Goal: Task Accomplishment & Management: Manage account settings

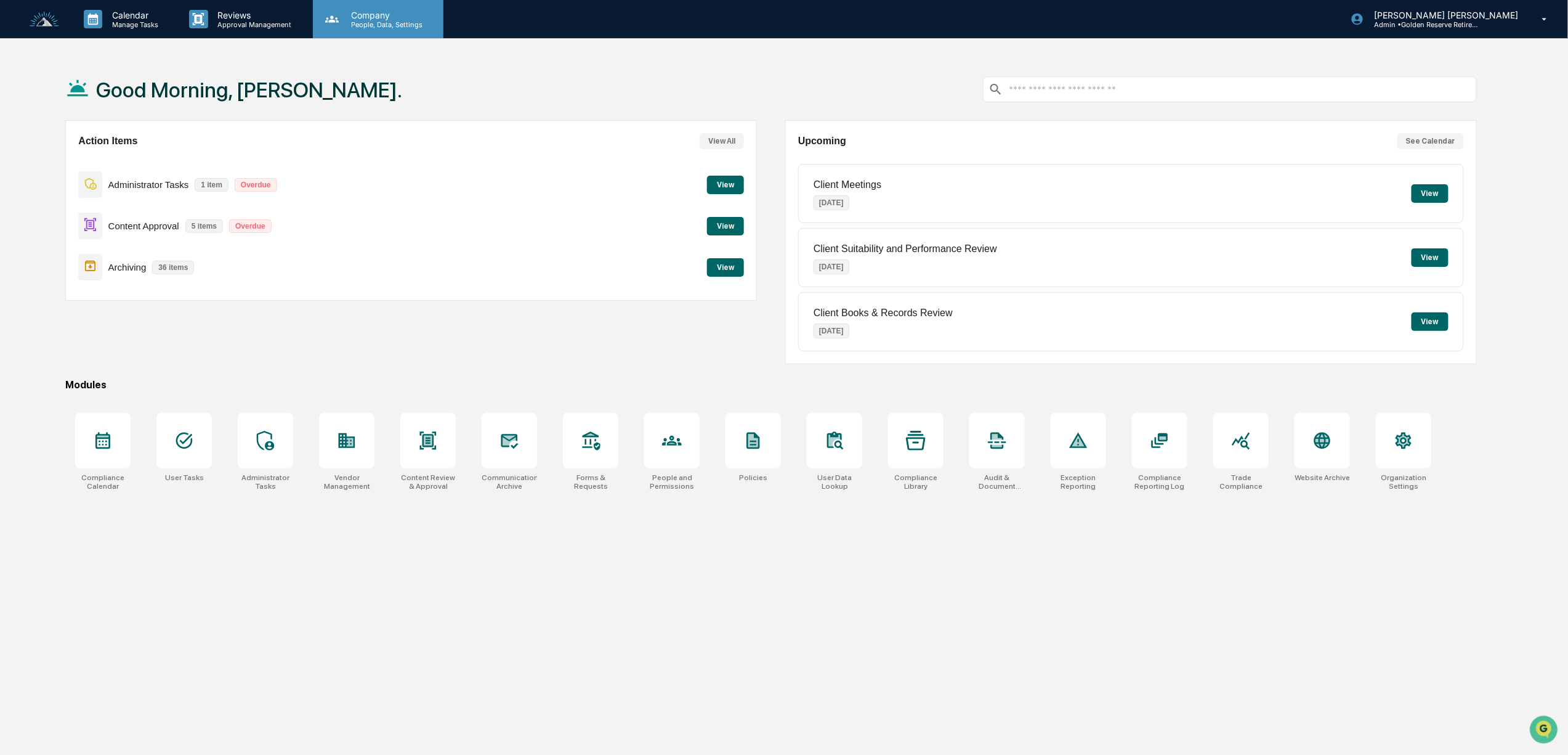
click at [375, 18] on p "Company" at bounding box center [384, 15] width 87 height 10
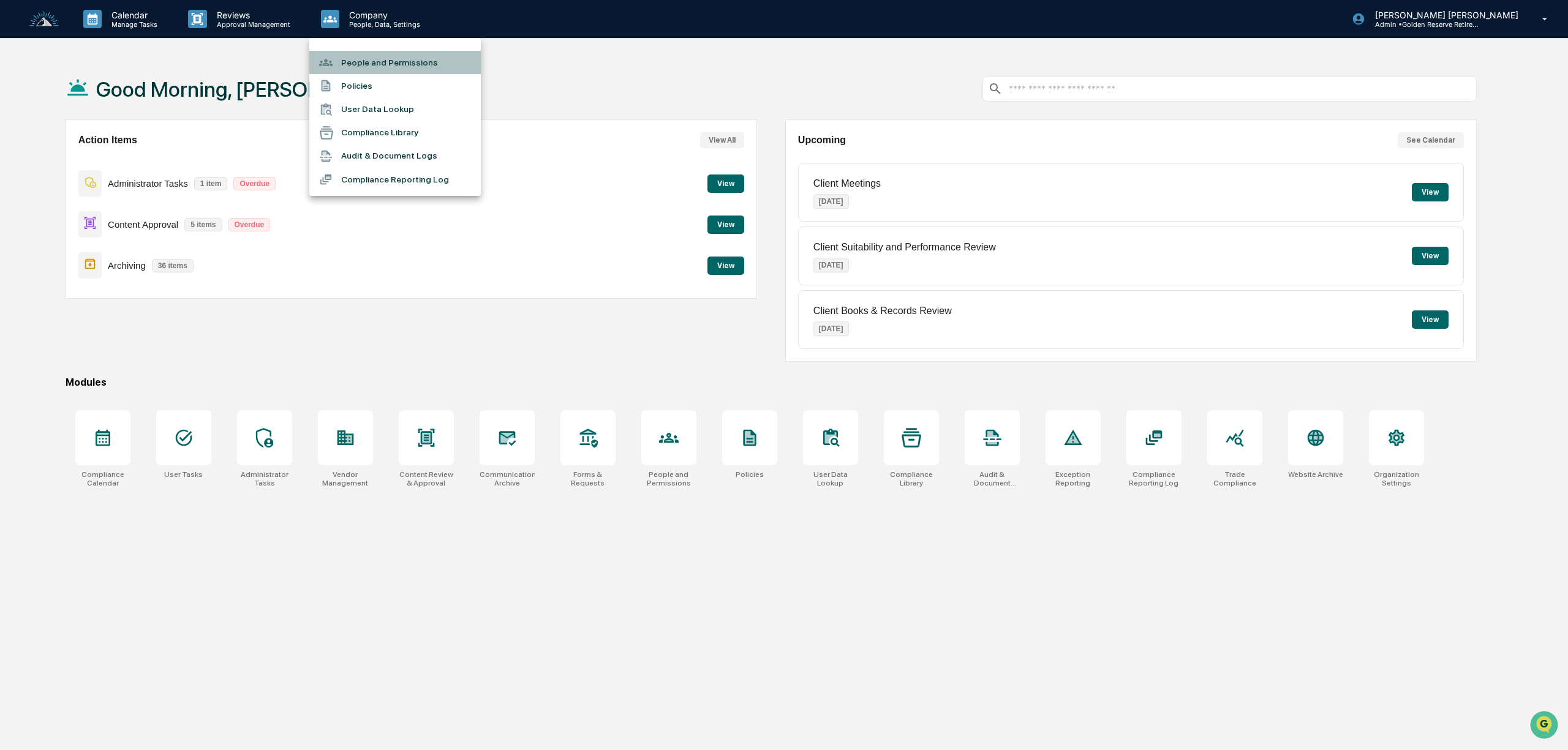
click at [370, 60] on li "People and Permissions" at bounding box center [395, 63] width 171 height 23
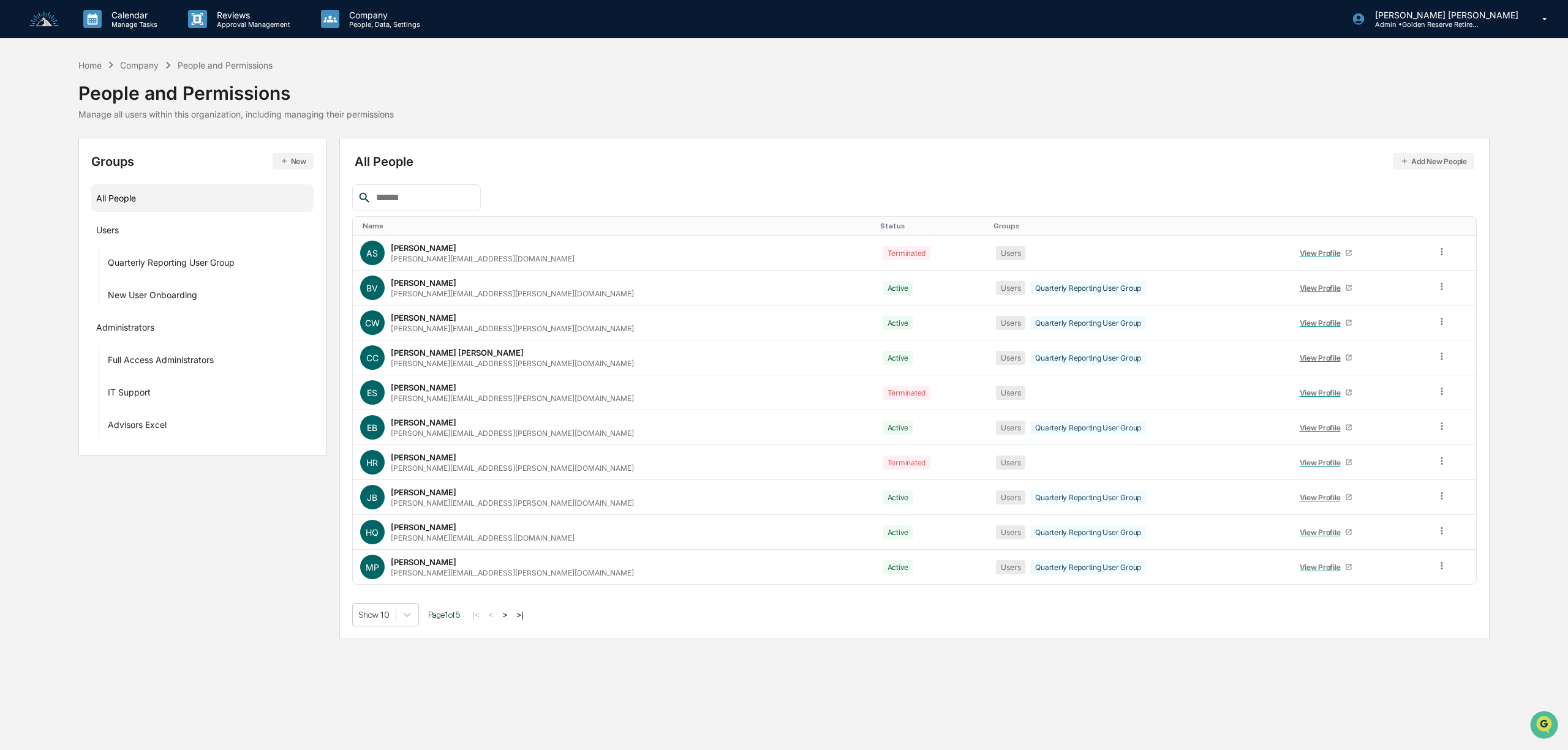
click at [1429, 155] on button "Add New People" at bounding box center [1434, 161] width 82 height 17
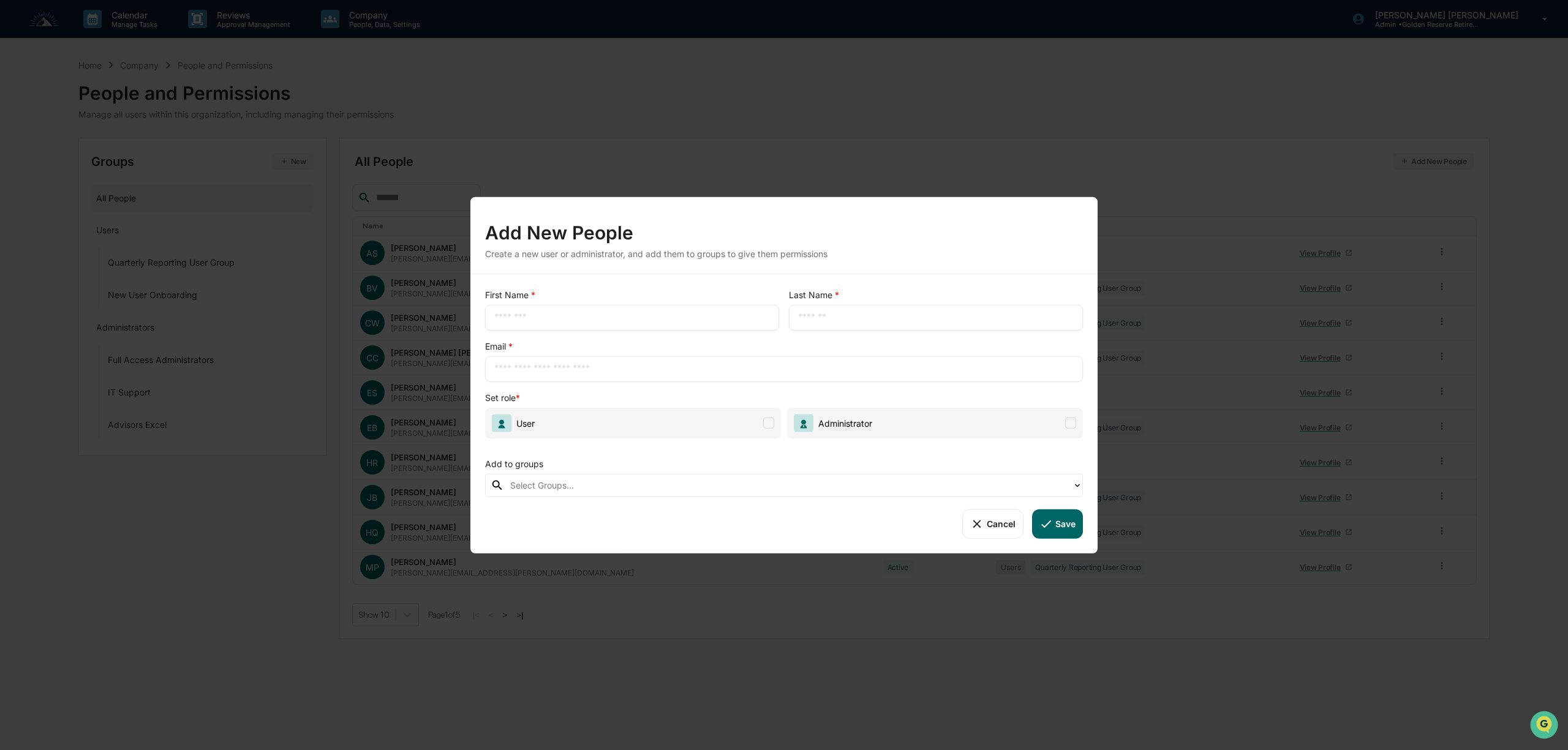
click at [535, 316] on input "text" at bounding box center [632, 317] width 276 height 12
type input "******"
click at [833, 314] on input "text" at bounding box center [936, 317] width 276 height 12
type input "********"
click at [571, 370] on input "text" at bounding box center [784, 368] width 580 height 12
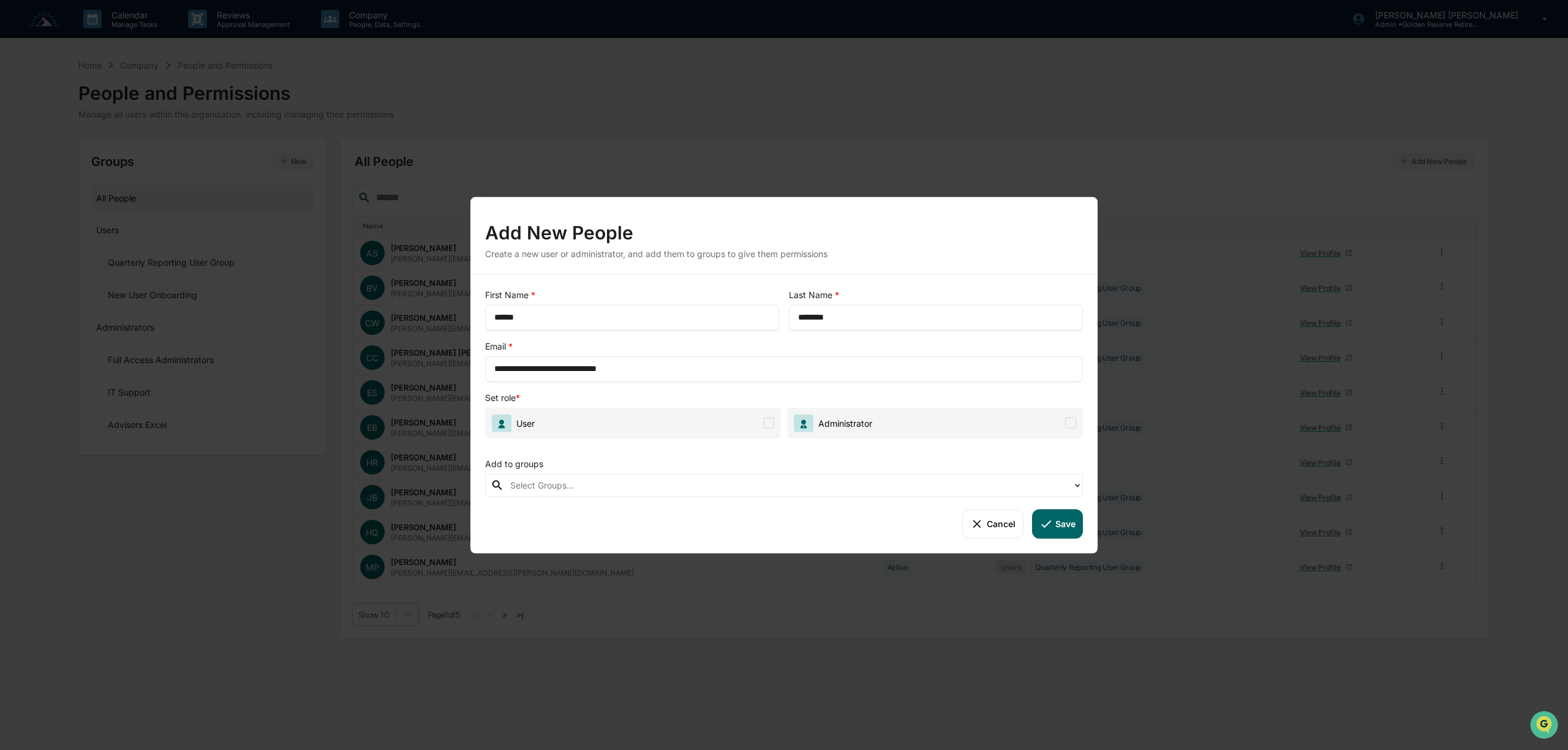
type input "**********"
click at [766, 415] on span "User" at bounding box center [633, 423] width 296 height 31
click at [745, 485] on div at bounding box center [788, 485] width 556 height 14
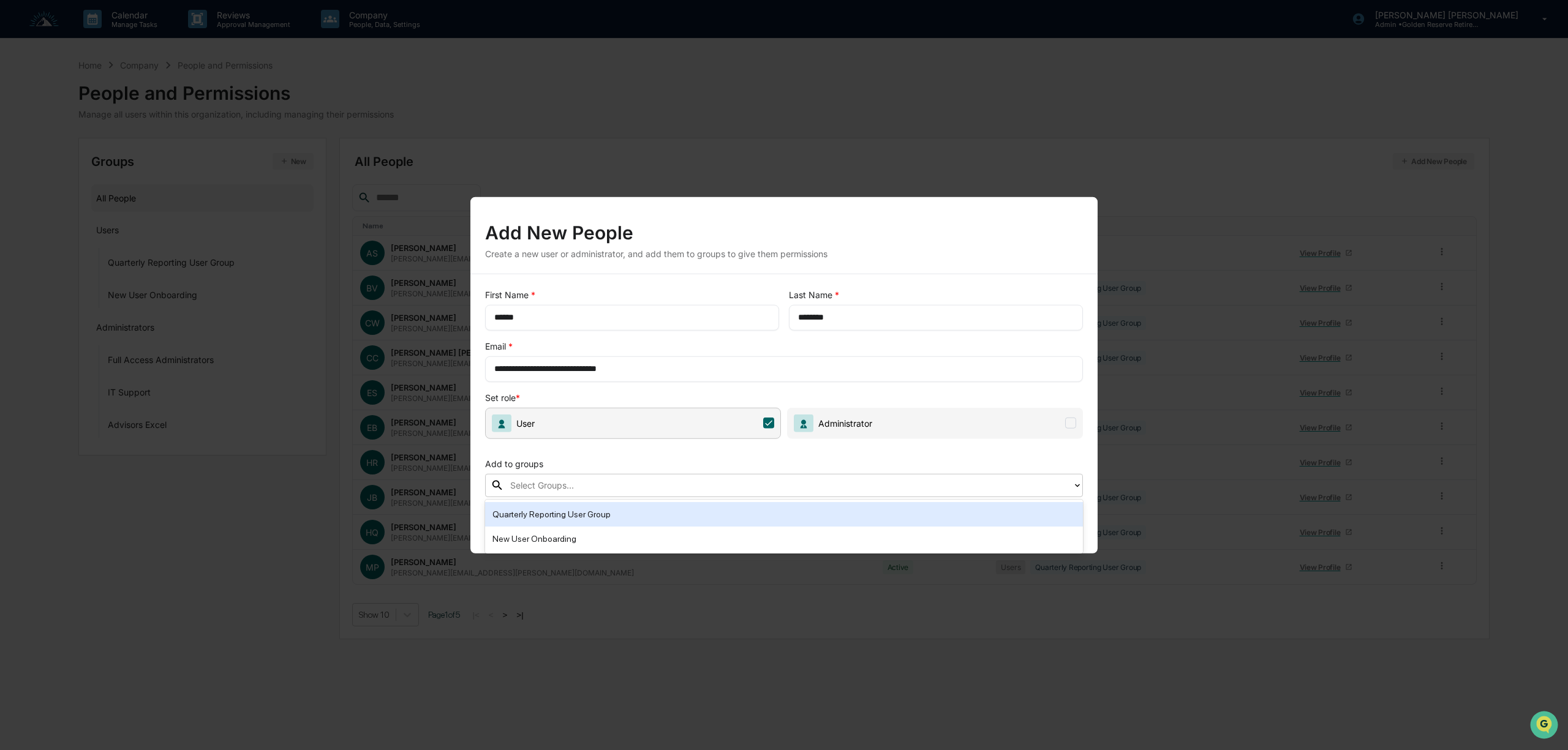
click at [701, 520] on div "Quarterly Reporting User Group" at bounding box center [784, 514] width 583 height 15
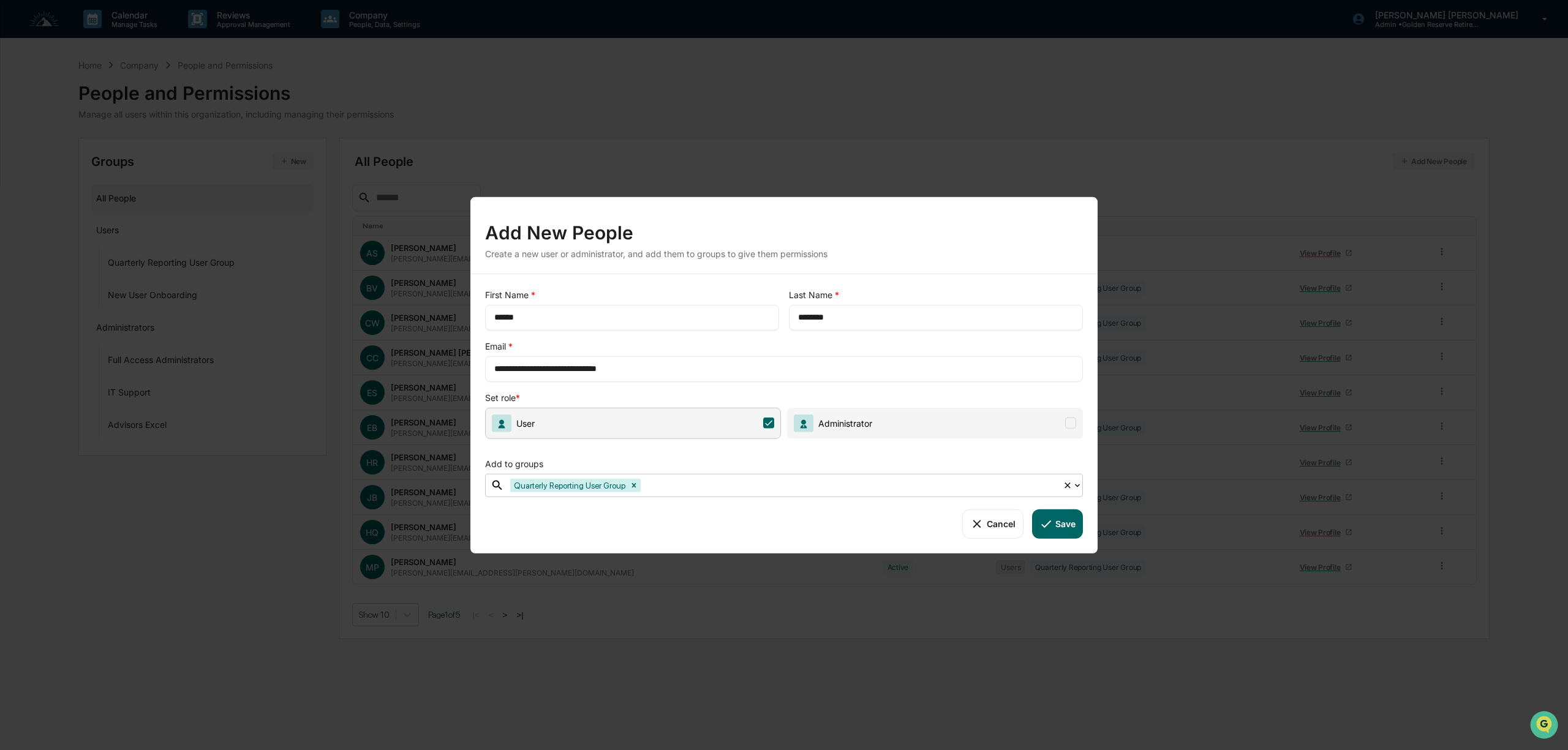
click at [1065, 520] on button "Save" at bounding box center [1057, 523] width 51 height 29
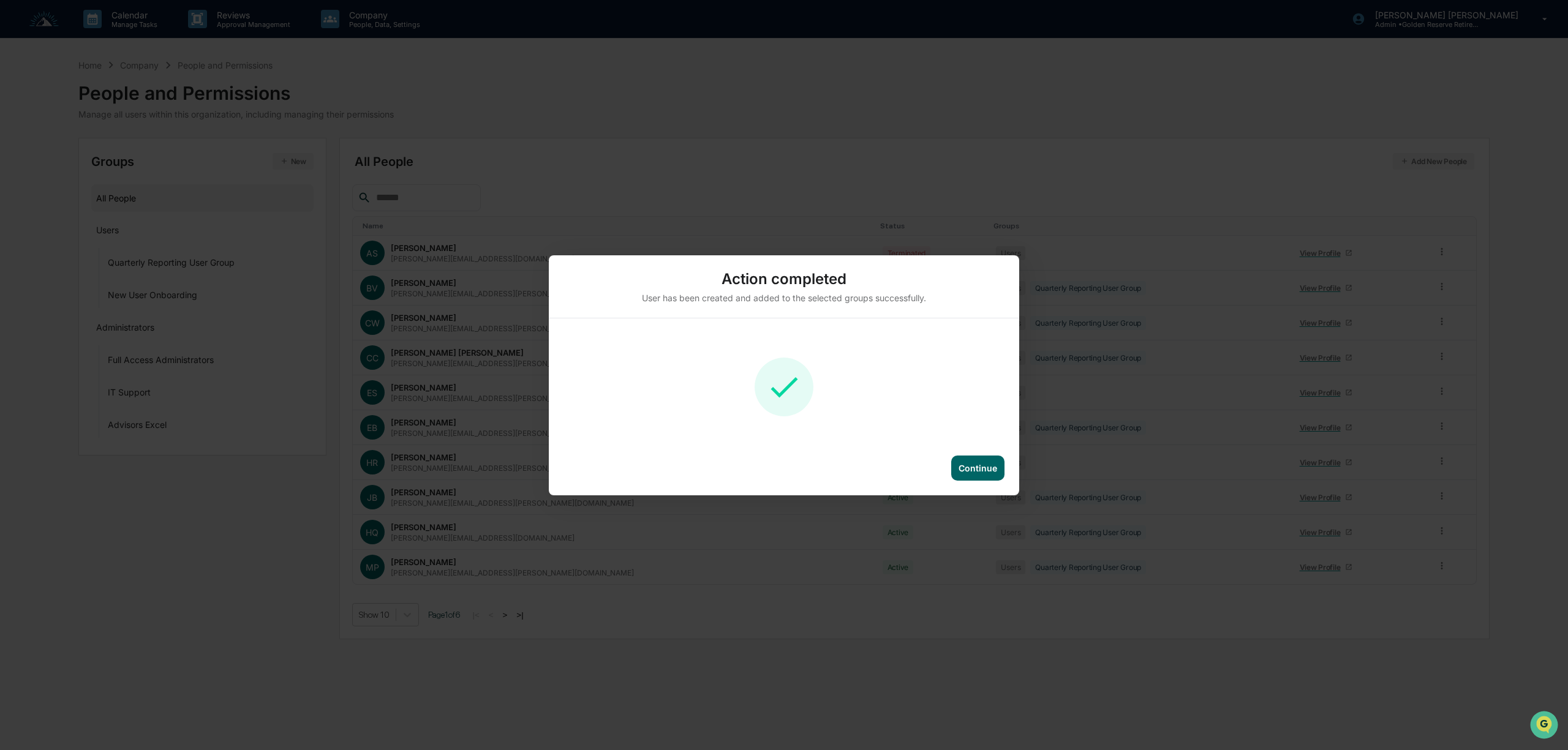
click at [971, 466] on div "Continue" at bounding box center [977, 468] width 39 height 10
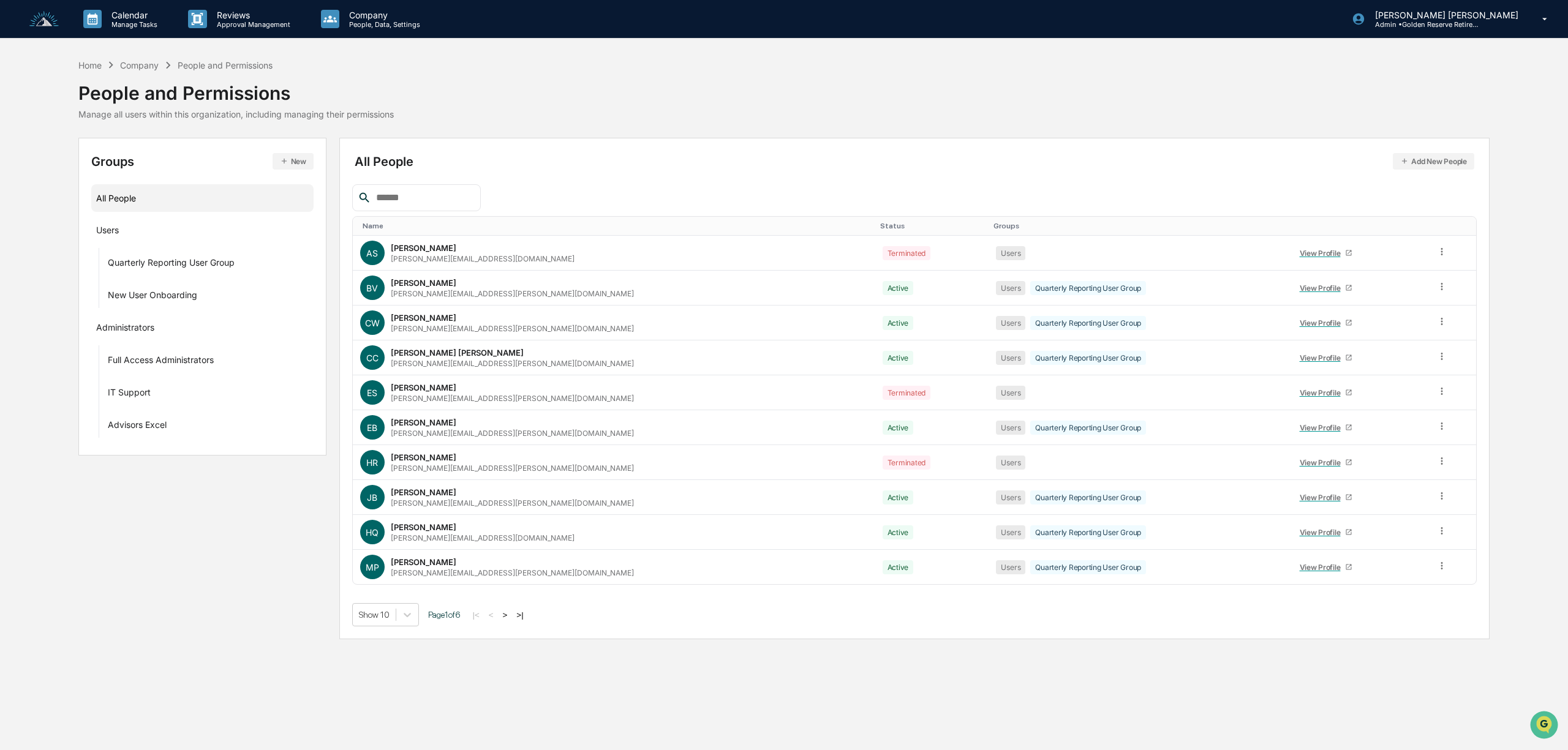
click at [511, 620] on button ">" at bounding box center [505, 615] width 12 height 10
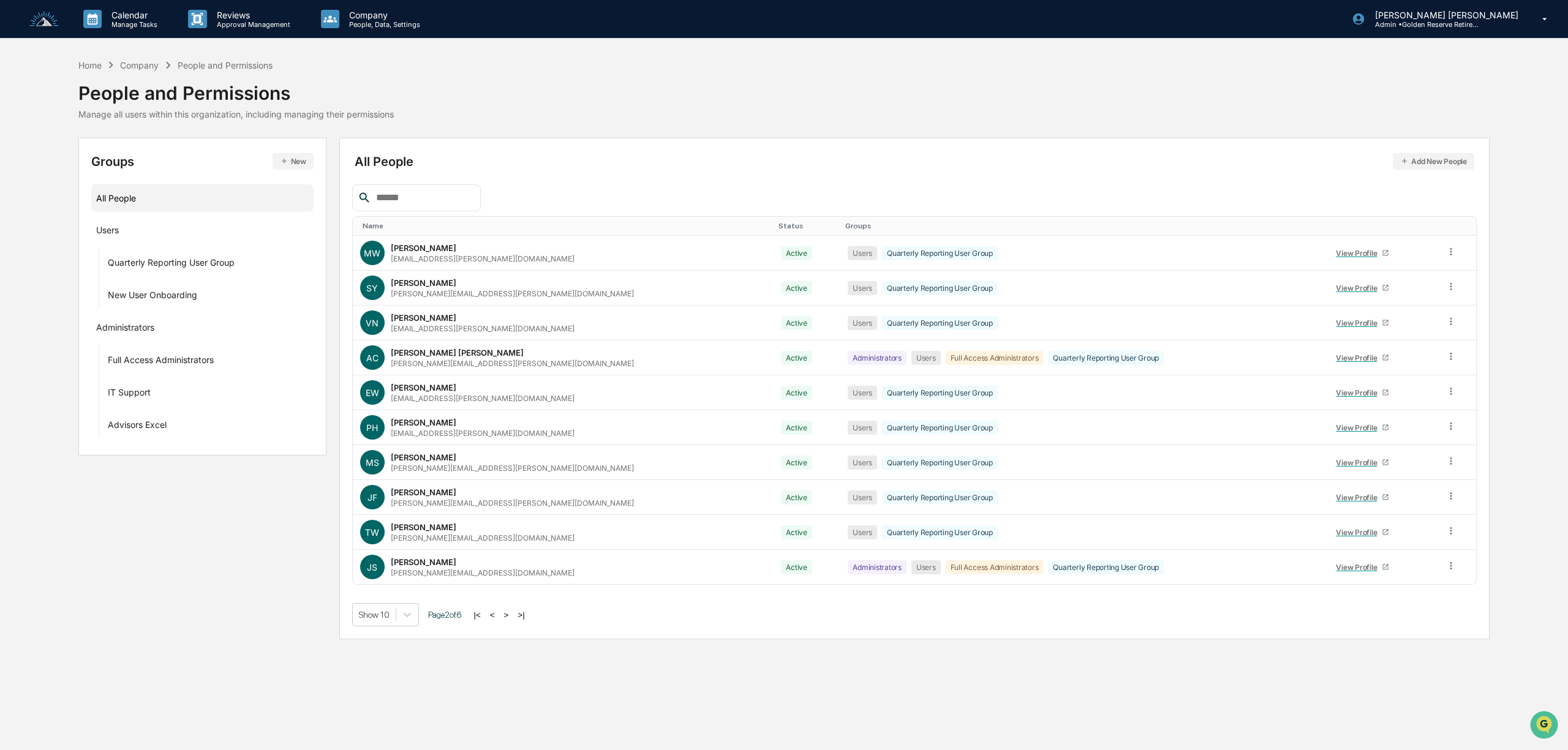
click at [511, 620] on button ">" at bounding box center [506, 615] width 12 height 10
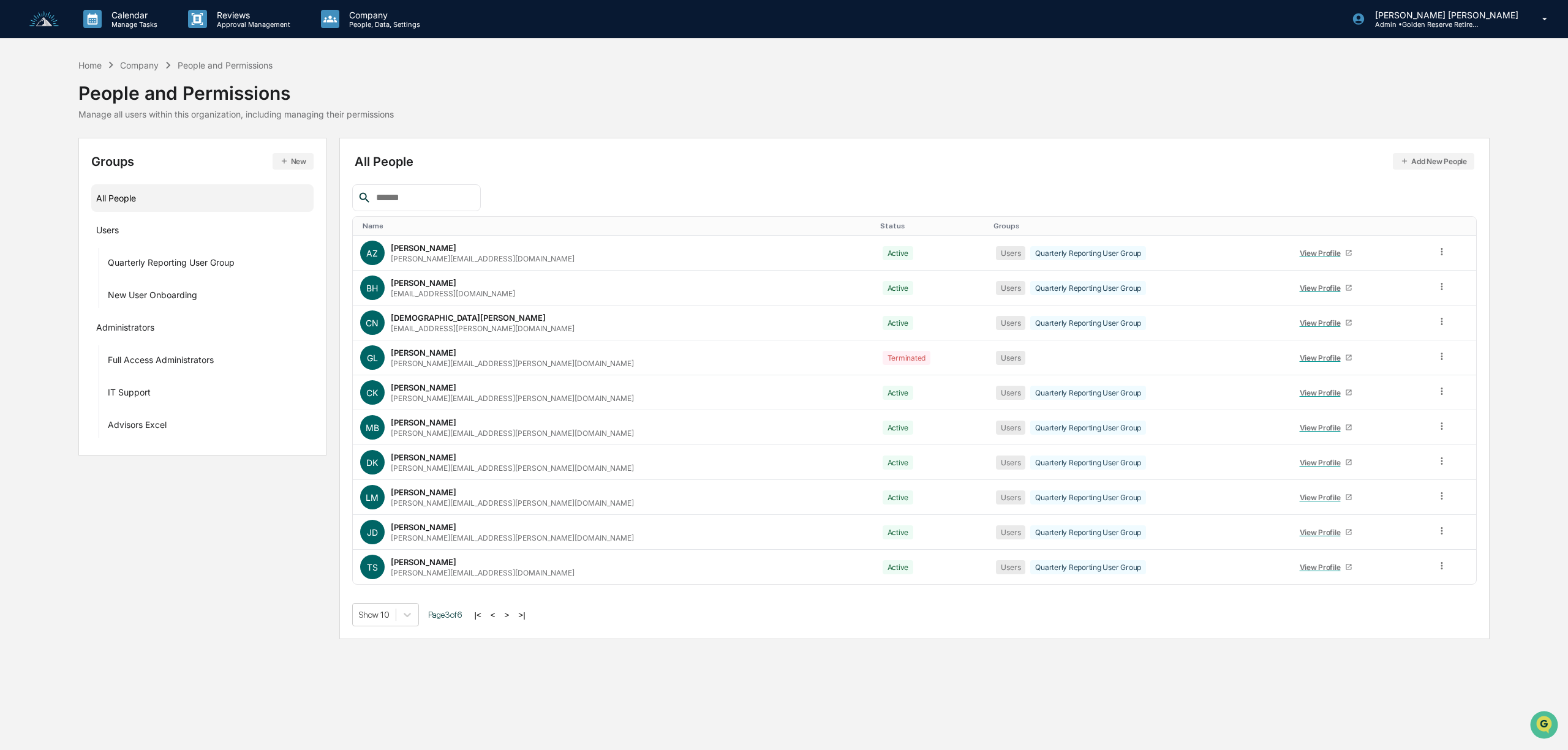
click at [512, 620] on button ">" at bounding box center [507, 615] width 12 height 10
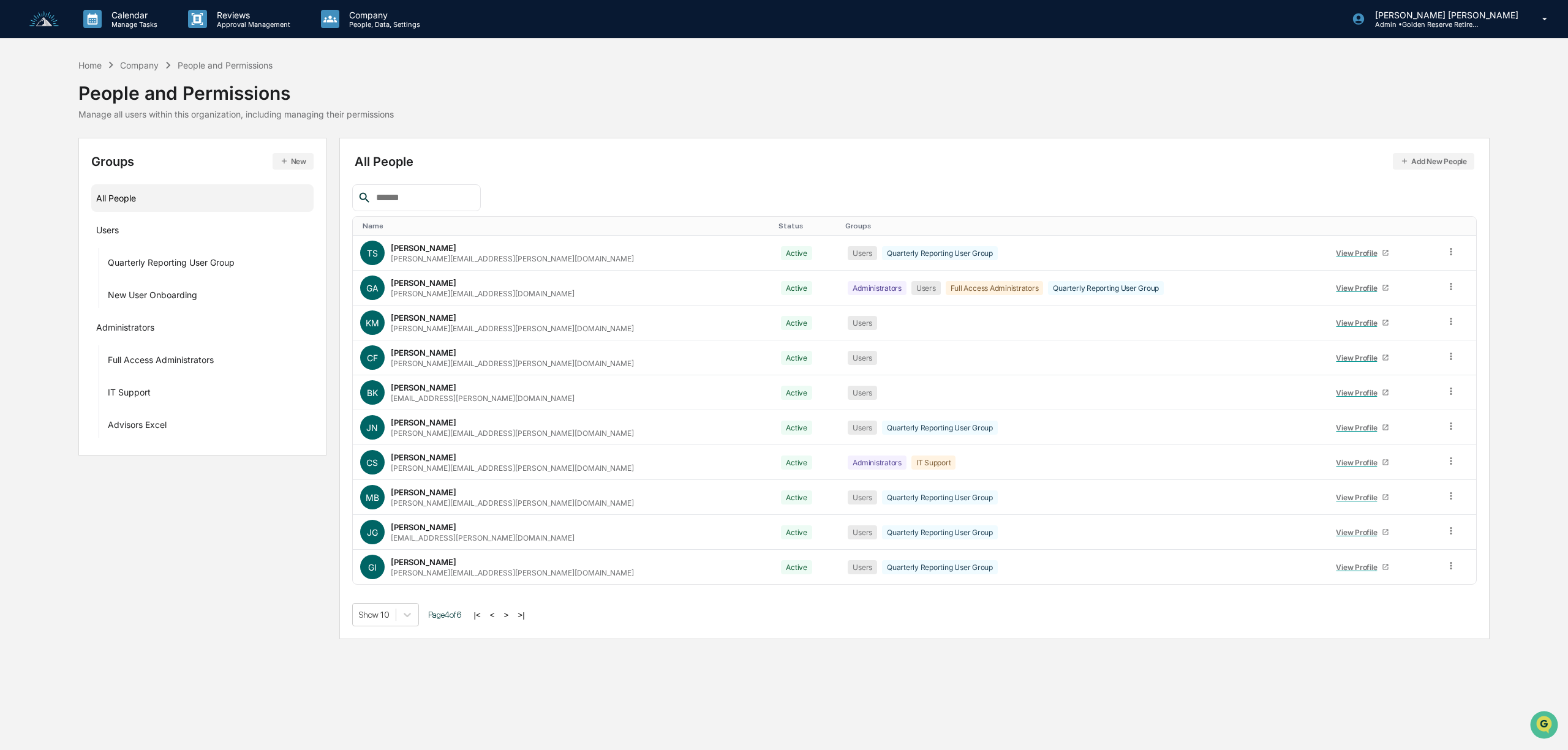
click at [513, 620] on button ">" at bounding box center [506, 615] width 12 height 10
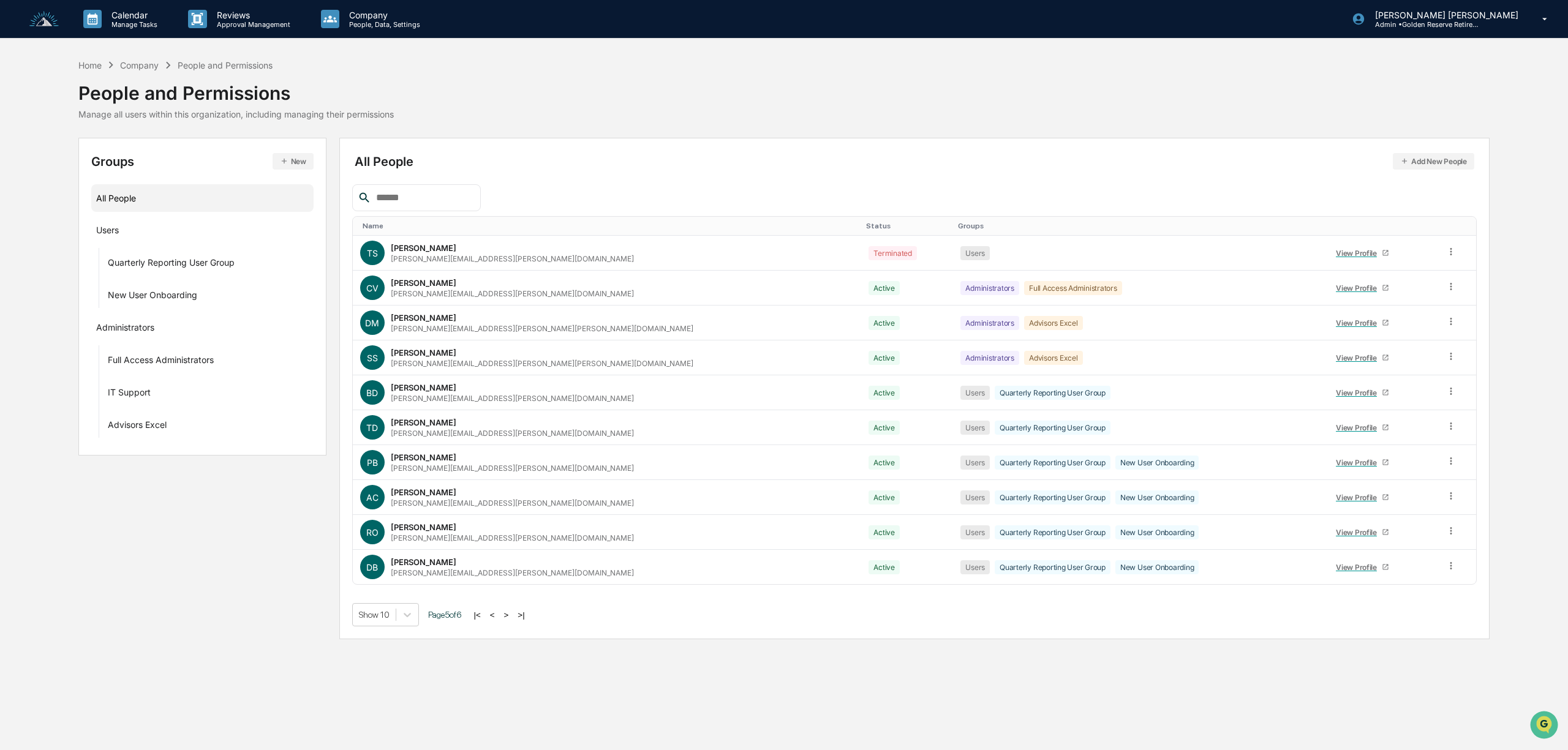
click at [513, 620] on button ">" at bounding box center [506, 615] width 12 height 10
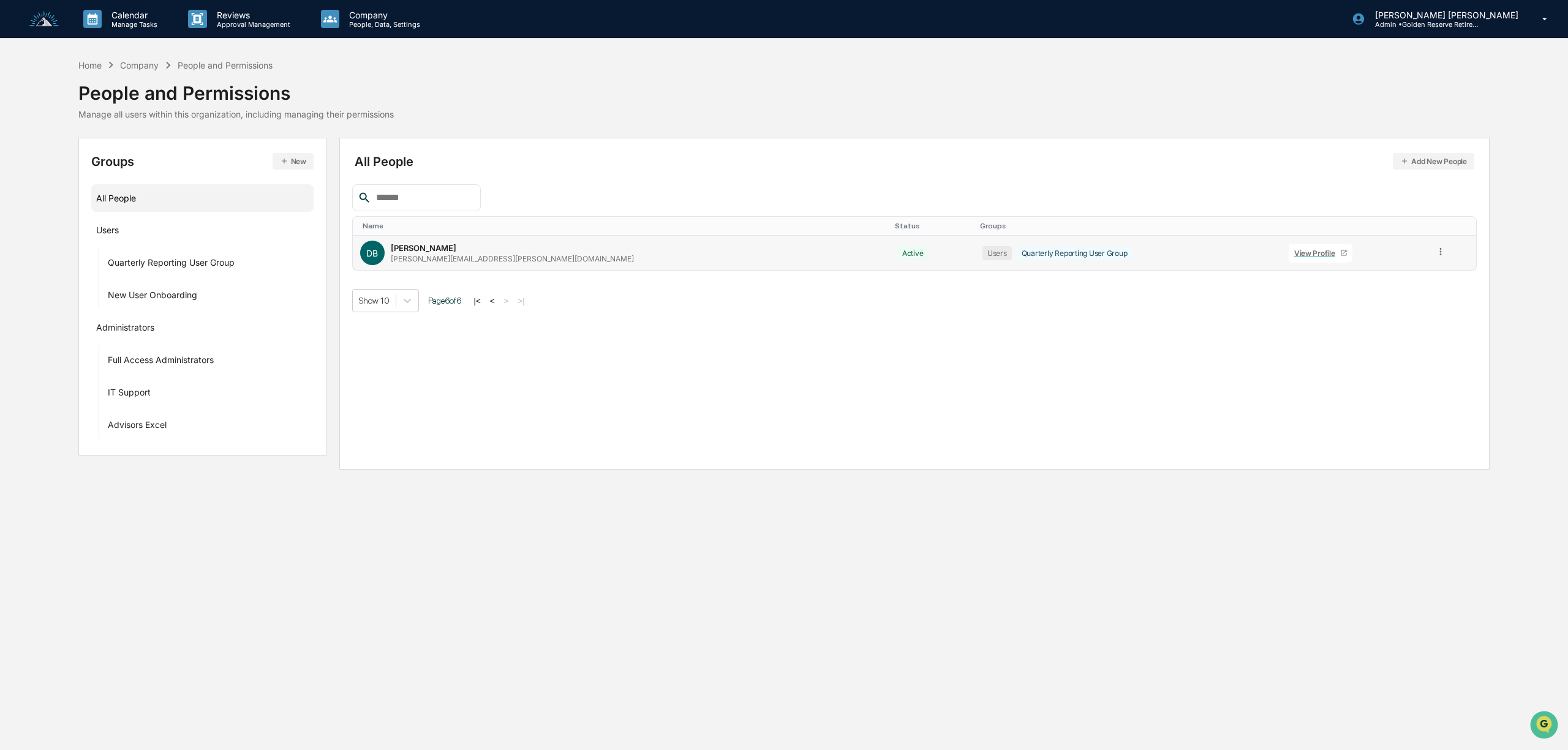
click at [1295, 252] on div "View Profile" at bounding box center [1317, 253] width 46 height 9
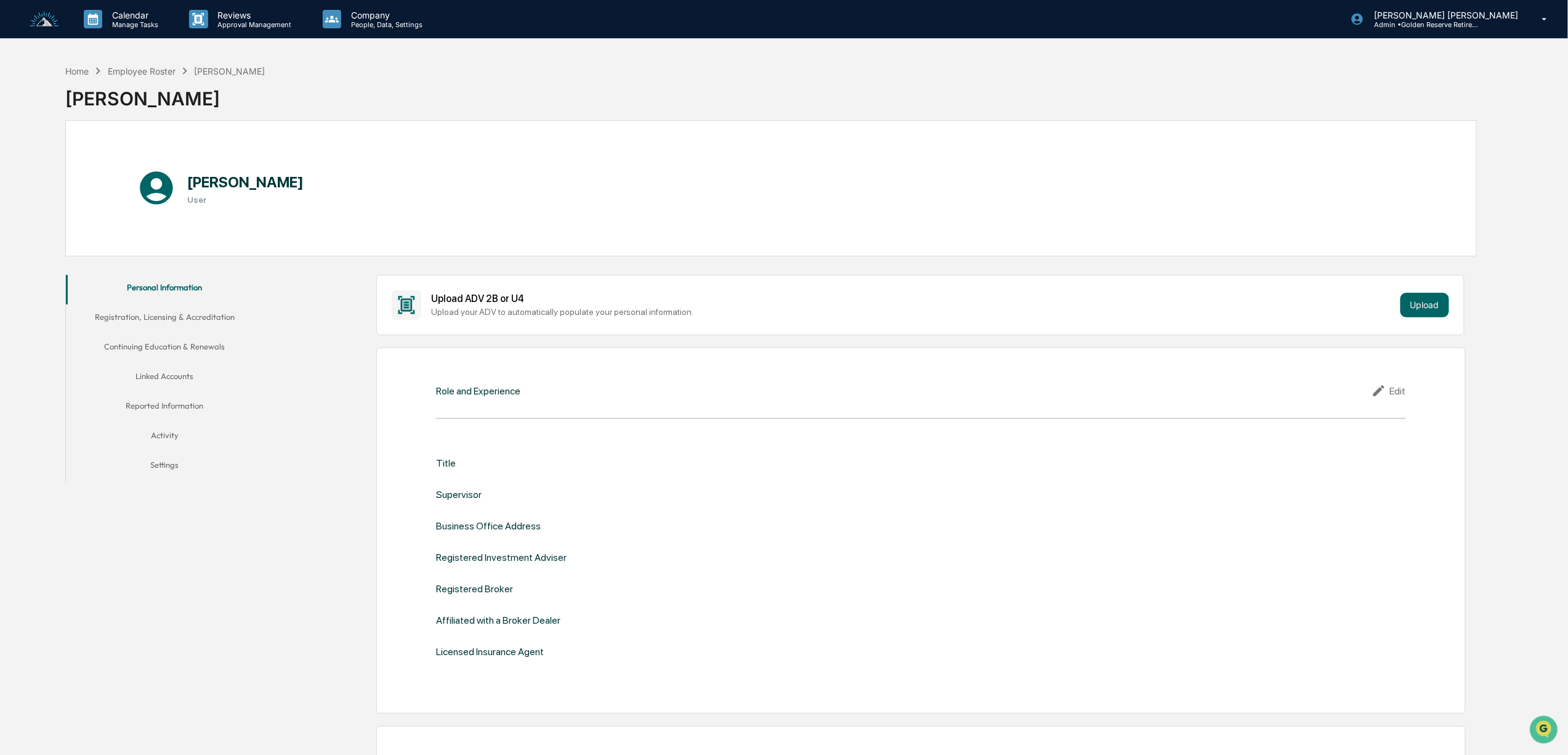
click at [158, 316] on button "Registration, Licensing & Accreditation" at bounding box center [164, 319] width 197 height 29
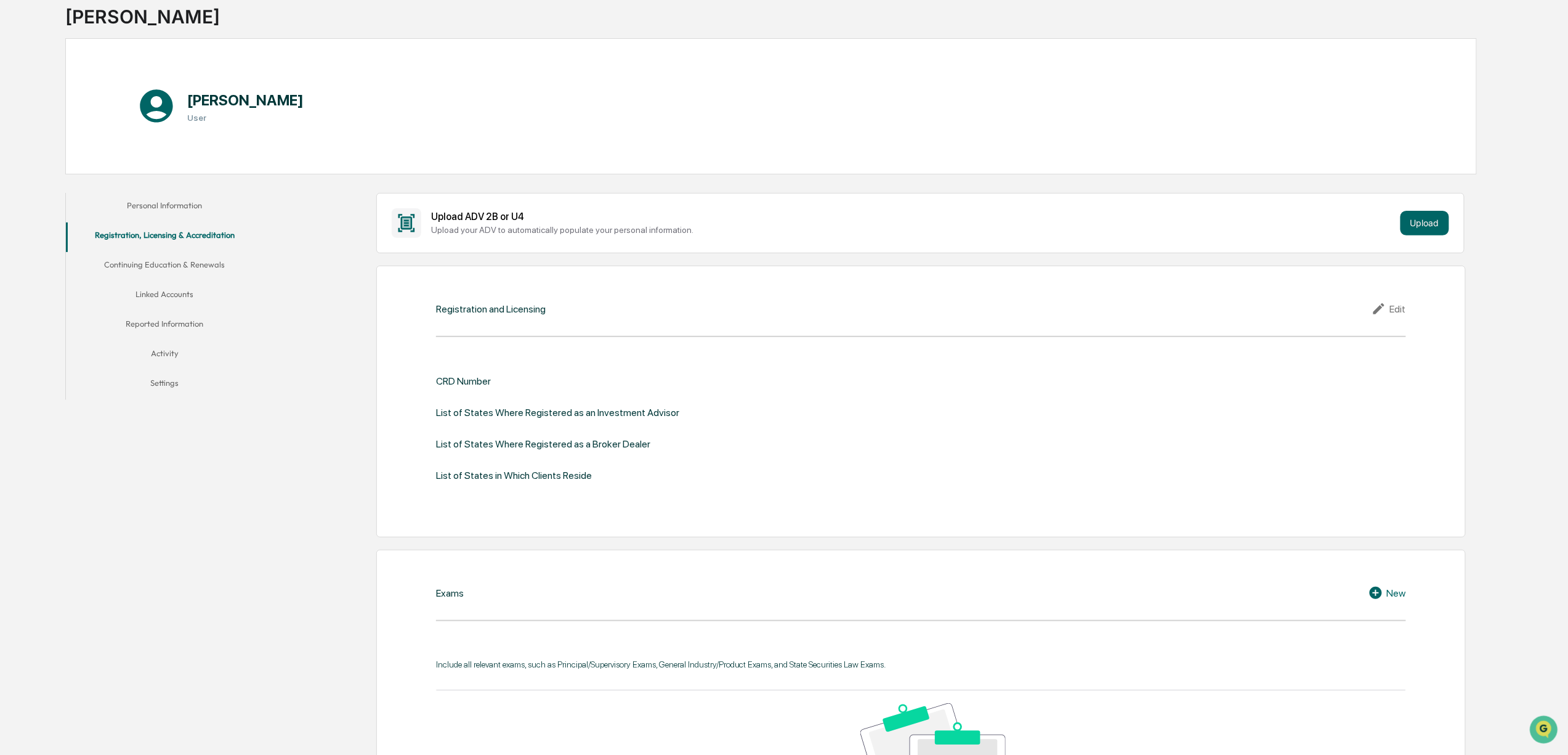
scroll to position [164, 0]
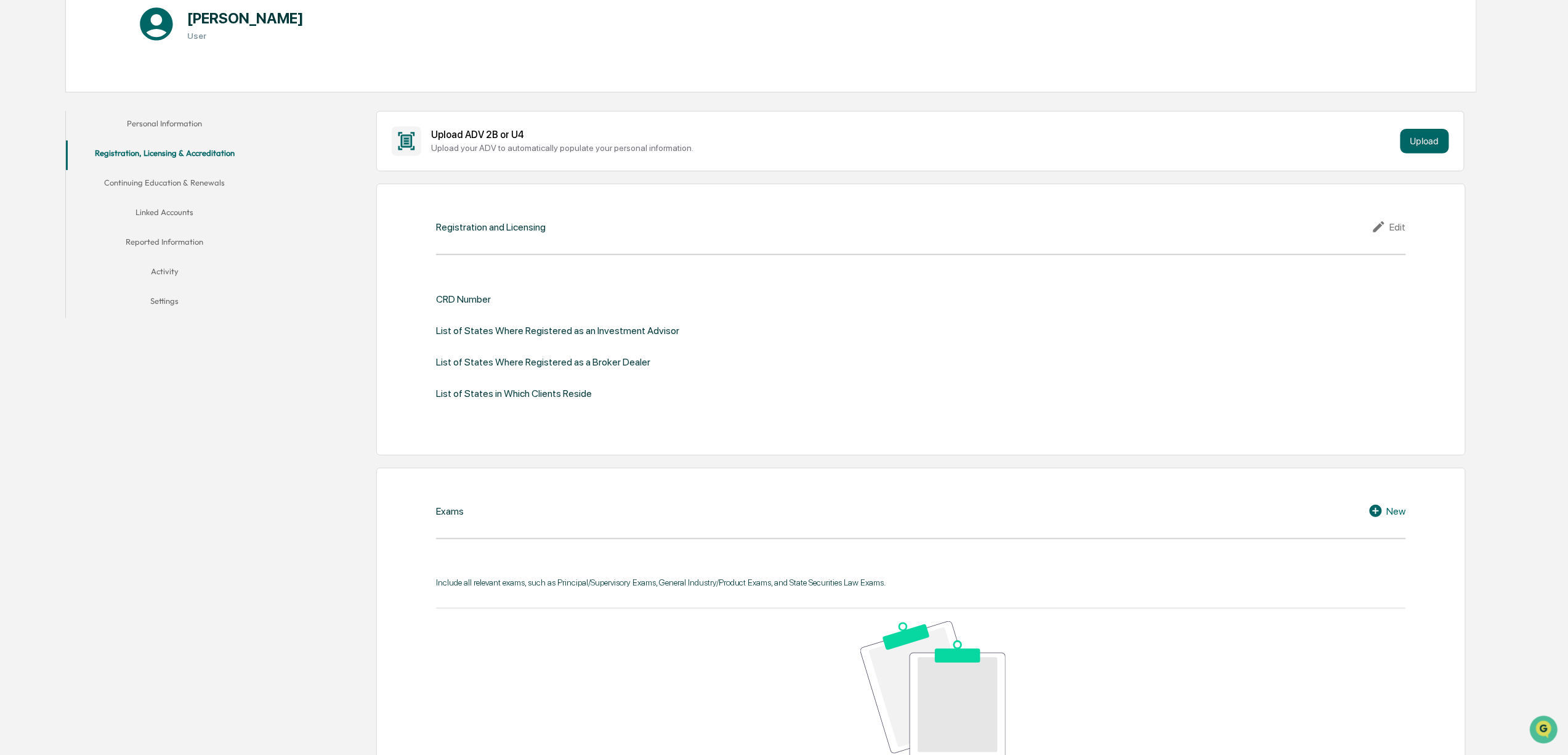
click at [187, 187] on button "Continuing Education & Renewals" at bounding box center [164, 185] width 197 height 29
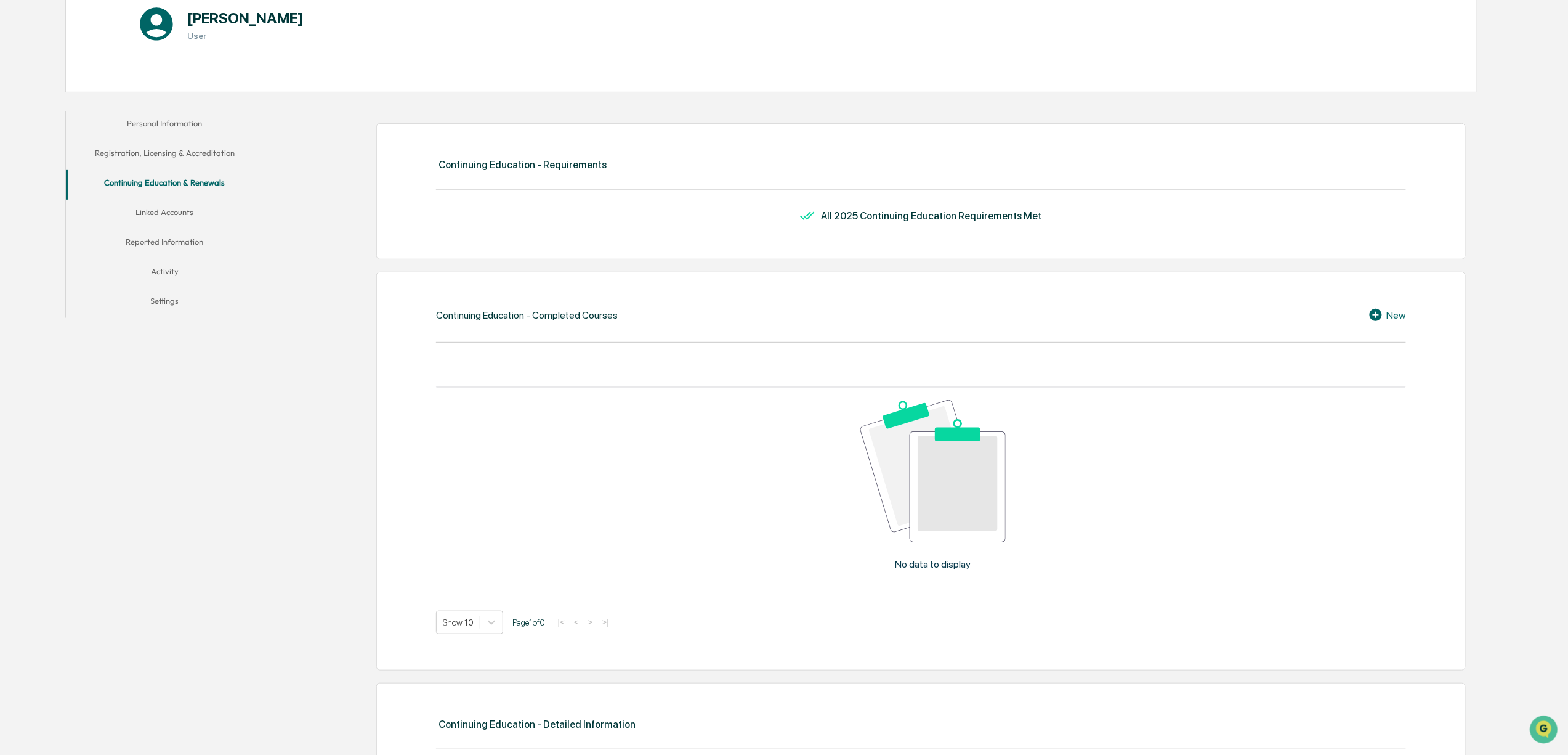
click at [163, 211] on button "Linked Accounts" at bounding box center [164, 214] width 197 height 29
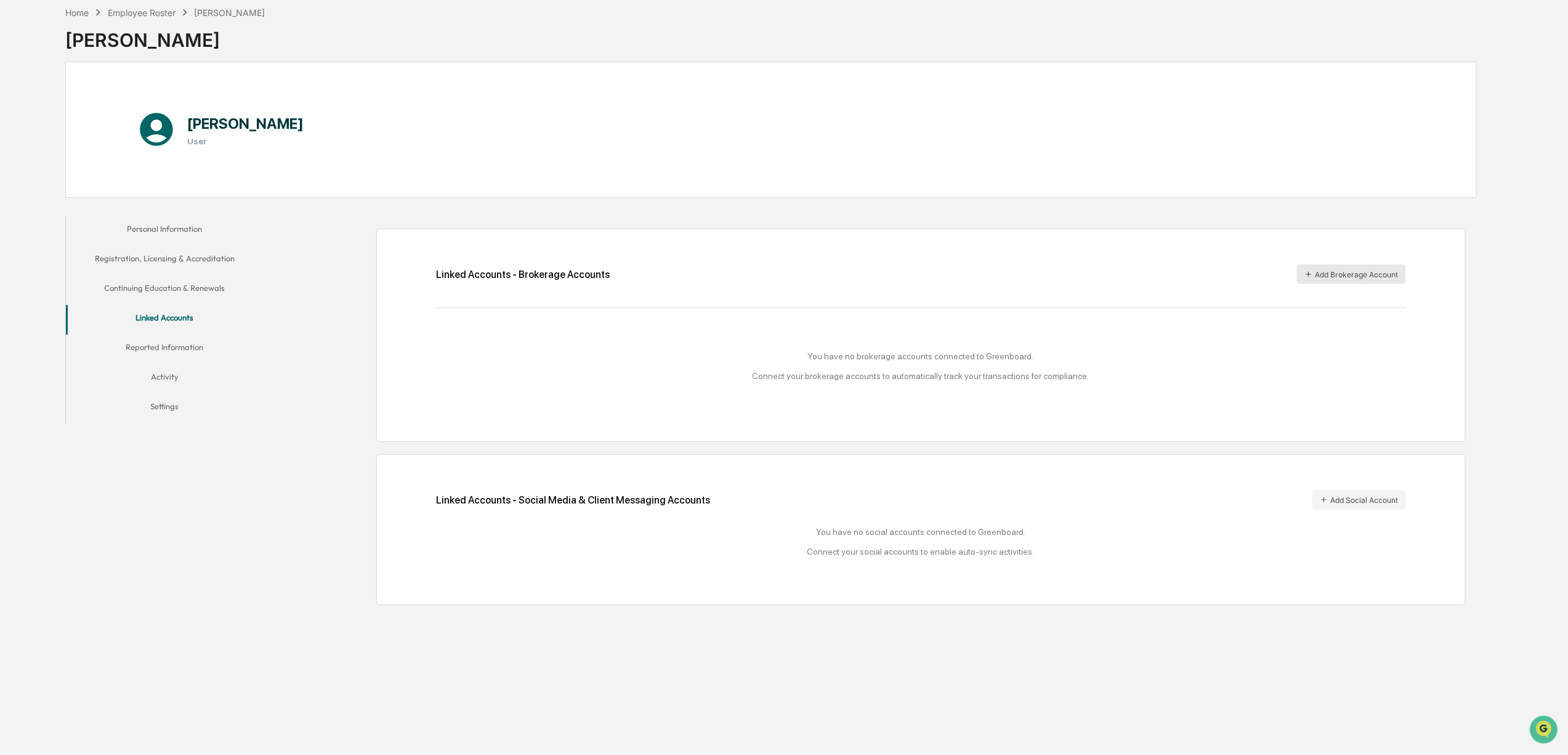
click at [1366, 269] on button "Add Brokerage Account" at bounding box center [1352, 274] width 109 height 20
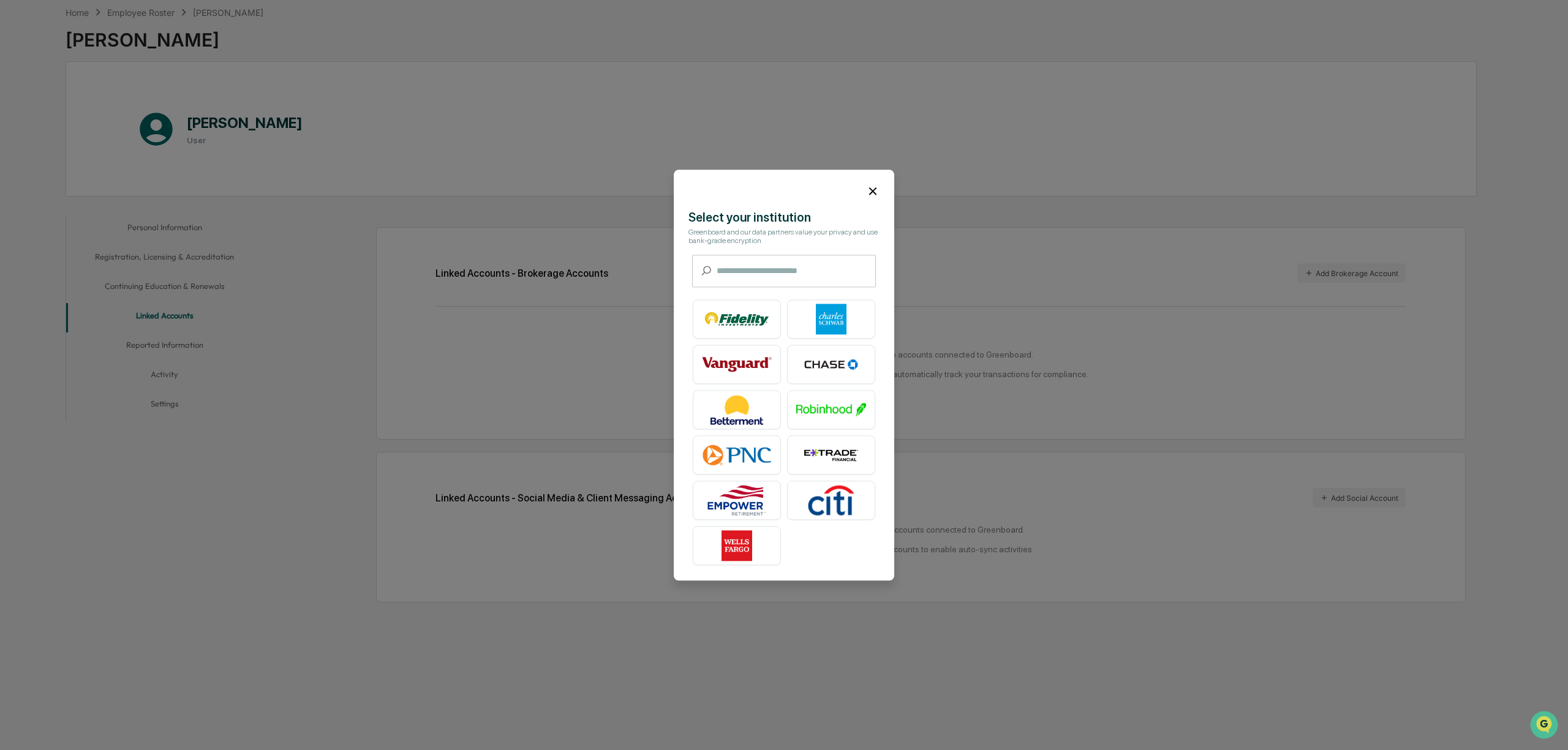
click at [876, 191] on icon at bounding box center [873, 191] width 13 height 13
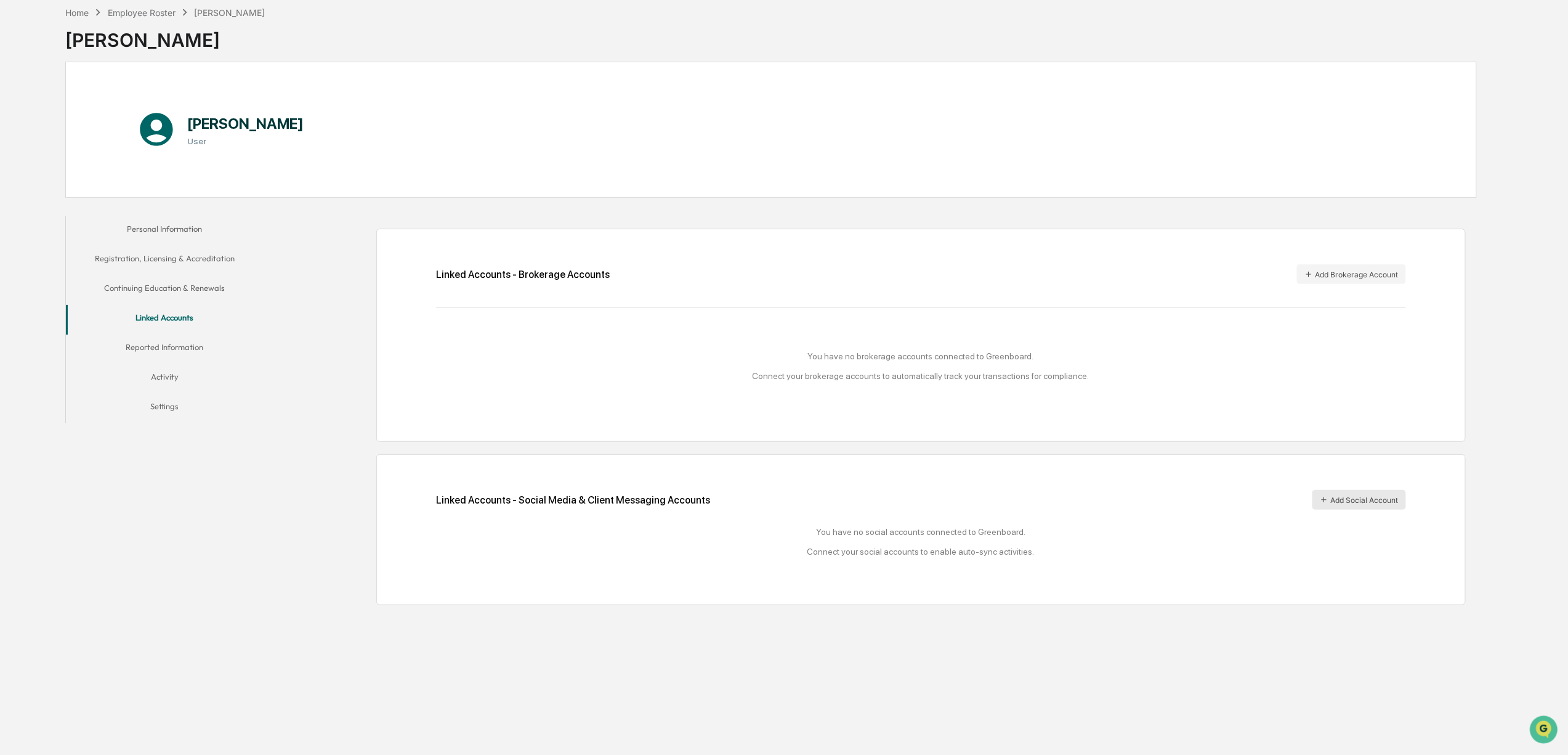
click at [1351, 493] on button "Add Social Account" at bounding box center [1360, 500] width 94 height 20
click at [173, 345] on button "Reported Information" at bounding box center [164, 349] width 197 height 29
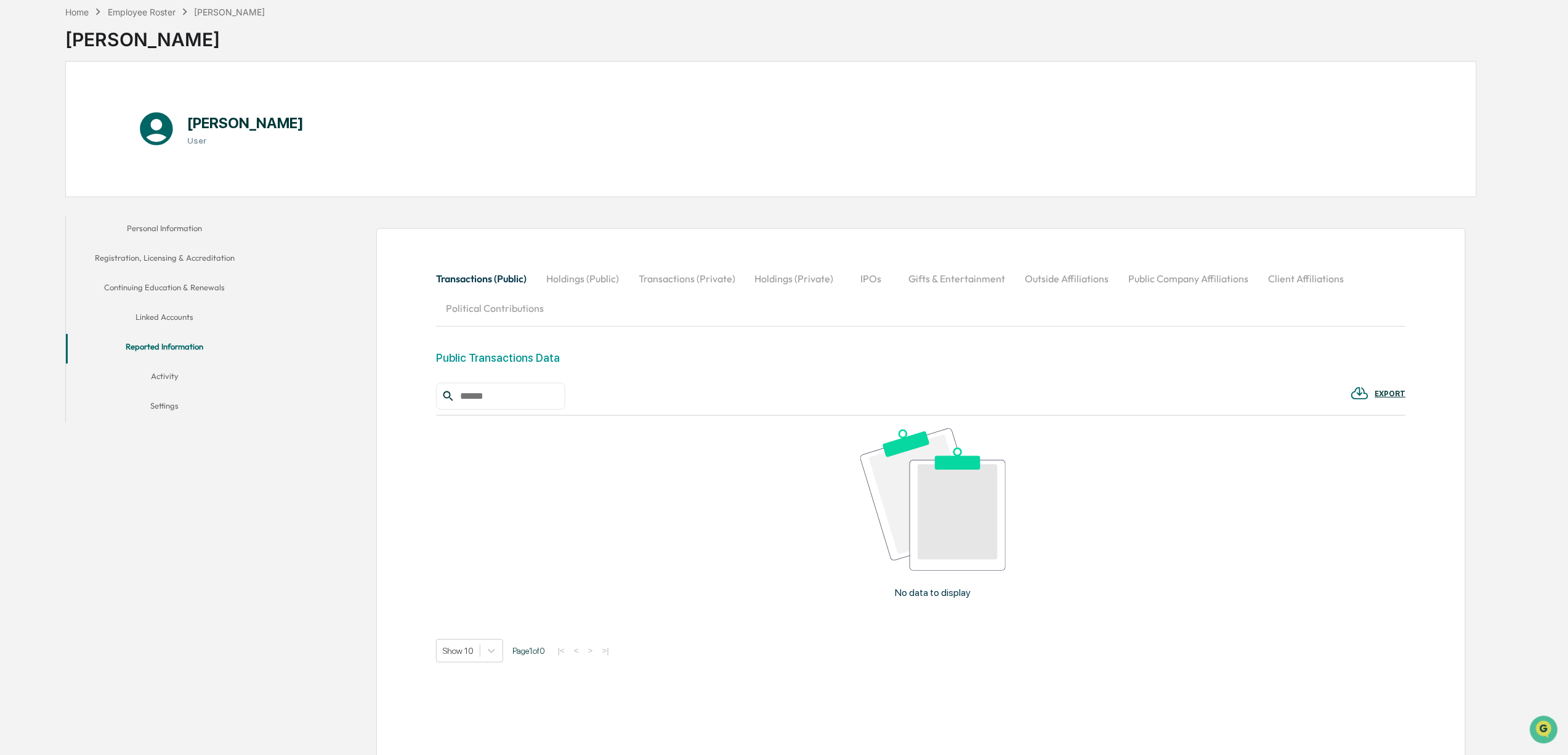
click at [948, 289] on button "Gifts & Entertainment" at bounding box center [957, 278] width 117 height 29
